Goal: Task Accomplishment & Management: Complete application form

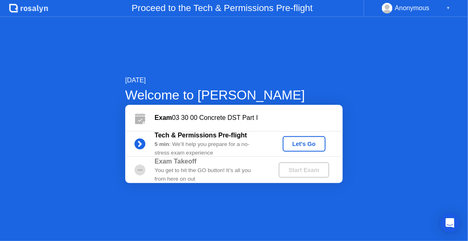
click at [306, 141] on div "Let's Go" at bounding box center [304, 144] width 36 height 7
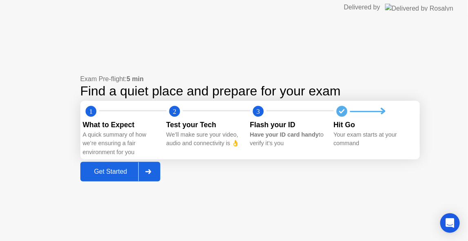
click at [114, 173] on div "Get Started" at bounding box center [111, 171] width 56 height 7
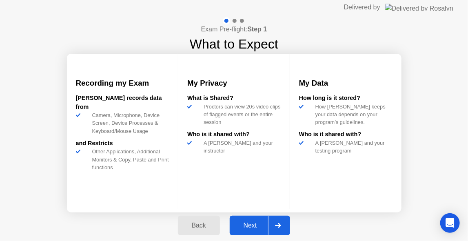
click at [253, 222] on div "Next" at bounding box center [250, 225] width 36 height 7
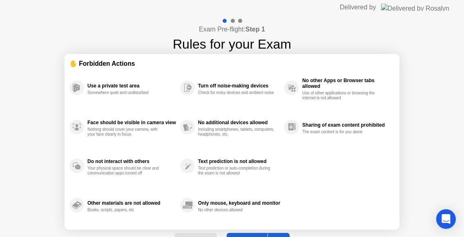
drag, startPoint x: 463, startPoint y: 27, endPoint x: 462, endPoint y: 14, distance: 12.7
click at [462, 14] on app-layout-with-logo "Delivered by Exam Pre-flight: Step 1 Rules for your Exam ✋ Forbidden Actions Us…" at bounding box center [232, 129] width 464 height 258
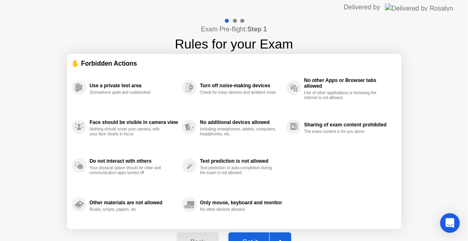
click at [286, 234] on div at bounding box center [280, 242] width 20 height 19
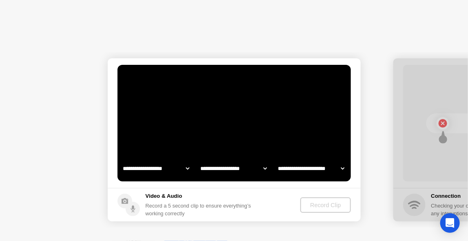
select select "**********"
select select "*******"
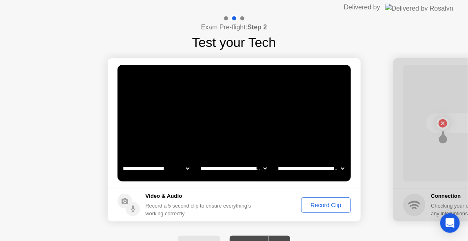
click at [285, 170] on select "**********" at bounding box center [311, 169] width 70 height 16
click at [276, 161] on select "**********" at bounding box center [311, 169] width 70 height 16
click at [240, 169] on select "**********" at bounding box center [234, 169] width 70 height 16
click at [199, 161] on select "**********" at bounding box center [234, 169] width 70 height 16
click at [321, 208] on div "Record Clip" at bounding box center [326, 205] width 44 height 7
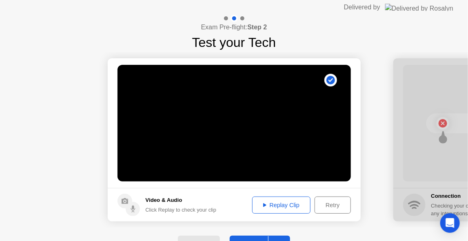
click at [300, 208] on div "Replay Clip" at bounding box center [281, 205] width 53 height 7
click at [333, 210] on button "Retry" at bounding box center [333, 205] width 36 height 17
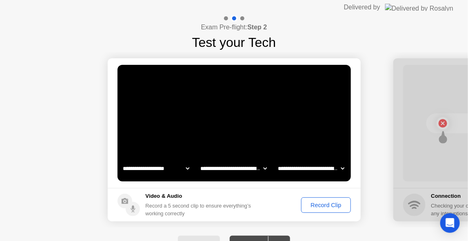
click at [323, 211] on button "Record Clip" at bounding box center [325, 206] width 49 height 16
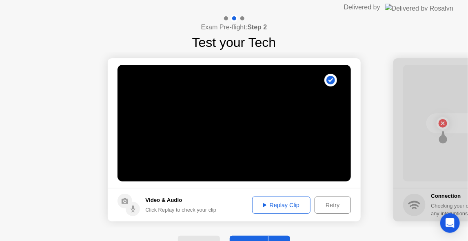
click at [299, 205] on div "Replay Clip" at bounding box center [281, 205] width 53 height 7
click at [288, 203] on div "Replay Clip" at bounding box center [281, 205] width 53 height 7
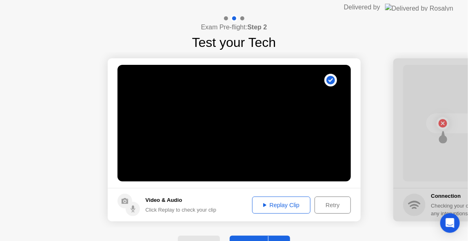
click at [294, 206] on div "Replay Clip" at bounding box center [281, 205] width 53 height 7
click at [334, 207] on div "Retry" at bounding box center [333, 205] width 30 height 7
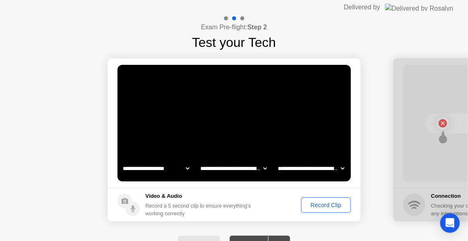
click at [169, 172] on select "**********" at bounding box center [156, 169] width 70 height 16
click at [310, 169] on select "**********" at bounding box center [311, 169] width 70 height 16
select select "**********"
click at [276, 161] on select "**********" at bounding box center [311, 169] width 70 height 16
click at [317, 211] on button "Record Clip" at bounding box center [325, 206] width 49 height 16
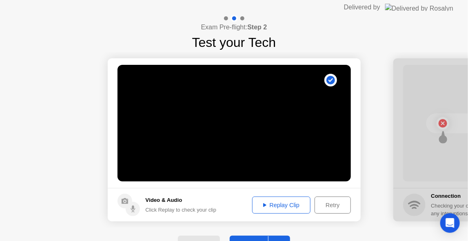
click at [300, 204] on div "Replay Clip" at bounding box center [281, 205] width 53 height 7
click at [331, 205] on div "Retry" at bounding box center [333, 205] width 30 height 7
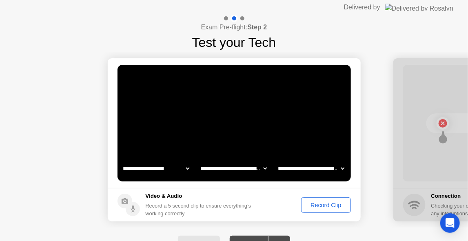
click at [331, 205] on div "Record Clip" at bounding box center [326, 205] width 44 height 7
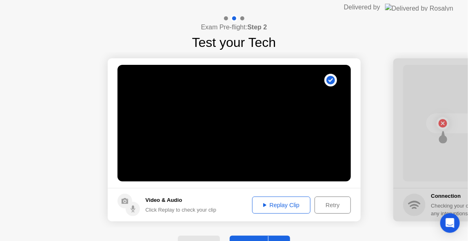
click at [295, 205] on div "Replay Clip" at bounding box center [281, 205] width 53 height 7
click at [350, 209] on button "Retry" at bounding box center [333, 205] width 36 height 17
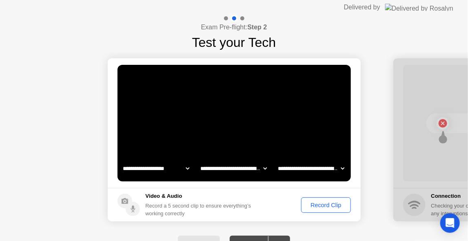
click at [330, 213] on footer "Video & Audio Record a 5 second clip to ensure everything’s working correctly R…" at bounding box center [234, 204] width 253 height 33
click at [326, 208] on div "Record Clip" at bounding box center [326, 205] width 44 height 7
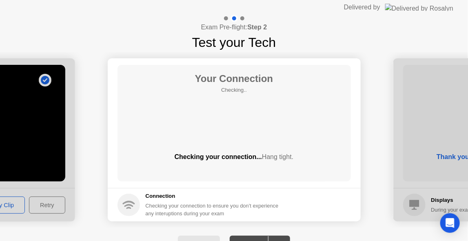
drag, startPoint x: 108, startPoint y: 169, endPoint x: 56, endPoint y: 166, distance: 52.8
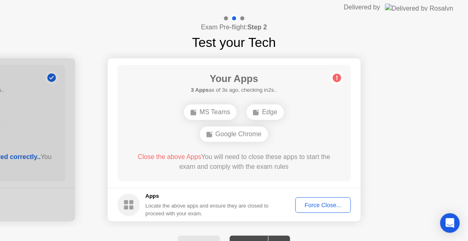
click at [162, 157] on span "Close the above Apps" at bounding box center [170, 157] width 64 height 7
click at [317, 118] on div "MS Teams Edge Google Chrome" at bounding box center [234, 123] width 187 height 44
click at [225, 203] on div "Locate the above apps and ensure they are closed to proceed with your exam." at bounding box center [208, 210] width 124 height 16
click at [319, 207] on div "Force Close..." at bounding box center [324, 205] width 50 height 7
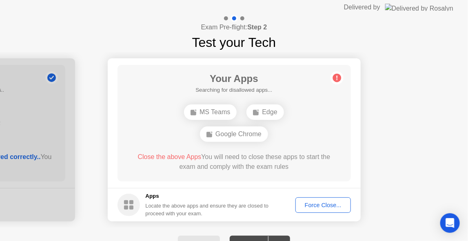
click at [224, 91] on body "**********" at bounding box center [234, 120] width 468 height 241
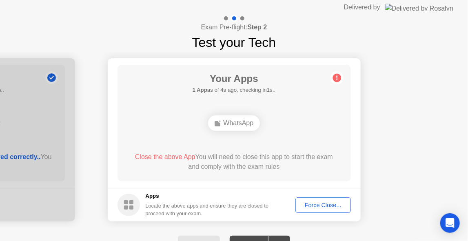
click at [244, 124] on div "WhatsApp" at bounding box center [234, 124] width 52 height 16
click at [231, 123] on div "WhatsApp" at bounding box center [234, 124] width 52 height 16
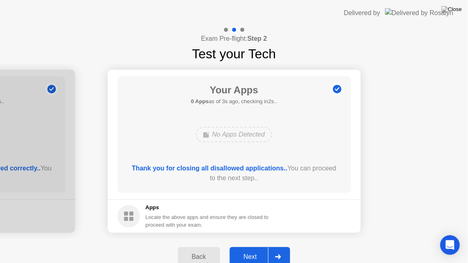
click at [258, 241] on div "Next" at bounding box center [250, 257] width 36 height 7
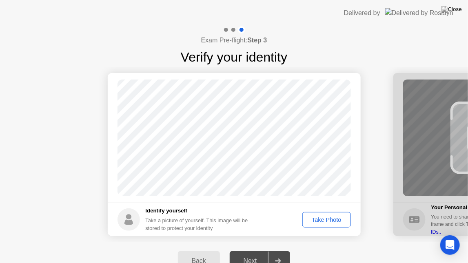
click at [319, 218] on div "Take Photo" at bounding box center [326, 220] width 42 height 7
click at [251, 241] on div "Next" at bounding box center [250, 261] width 36 height 7
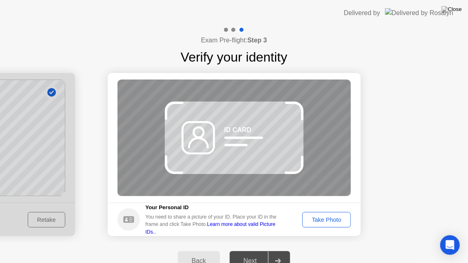
click at [259, 227] on link "Learn more about valid Picture IDs.." at bounding box center [211, 228] width 130 height 13
click at [348, 225] on button "Take Photo" at bounding box center [327, 220] width 48 height 16
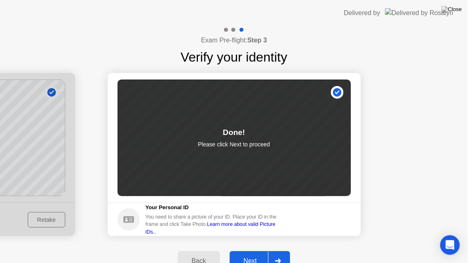
click at [253, 241] on div "Next" at bounding box center [250, 261] width 36 height 7
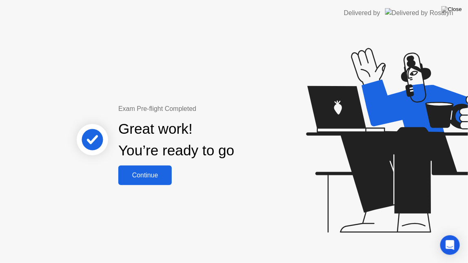
click at [161, 179] on div "Continue" at bounding box center [145, 175] width 49 height 7
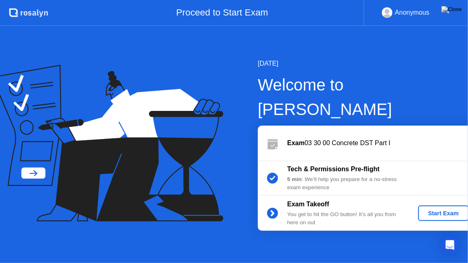
click at [428, 210] on div "Start Exam" at bounding box center [444, 213] width 44 height 7
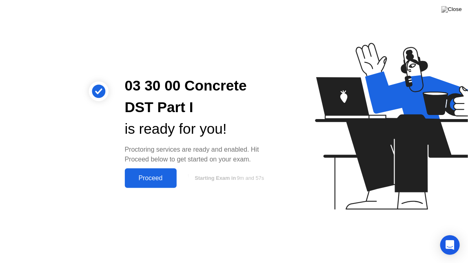
click at [169, 182] on div "Proceed" at bounding box center [150, 178] width 47 height 7
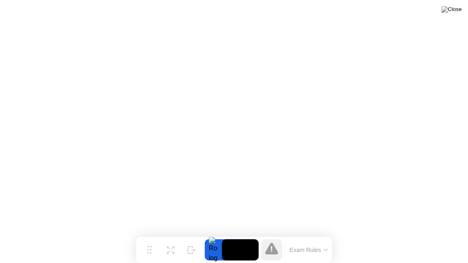
click at [309, 241] on button "Exam Rules" at bounding box center [309, 250] width 43 height 7
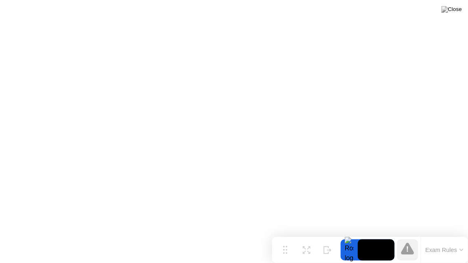
drag, startPoint x: 152, startPoint y: 253, endPoint x: 301, endPoint y: 263, distance: 149.0
click at [301, 241] on div "Move Expand Hide Exam Rules" at bounding box center [370, 250] width 196 height 26
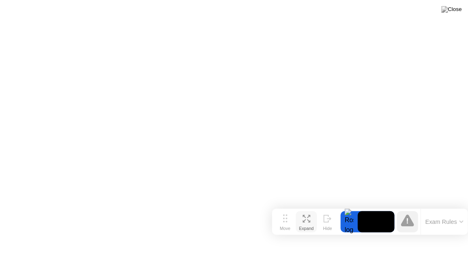
drag, startPoint x: 290, startPoint y: 250, endPoint x: 297, endPoint y: 222, distance: 28.3
click at [297, 222] on div "Move Expand Hide" at bounding box center [307, 222] width 64 height 21
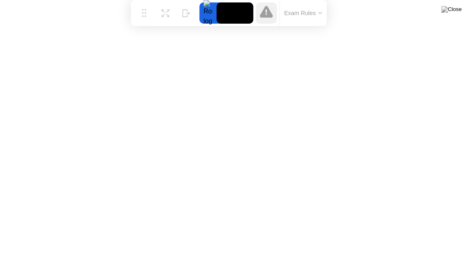
drag, startPoint x: 285, startPoint y: 221, endPoint x: 144, endPoint y: 0, distance: 262.6
click at [144, 0] on div "Move Expand Hide Exam Rules" at bounding box center [229, 13] width 196 height 26
